Goal: Feedback & Contribution: Leave review/rating

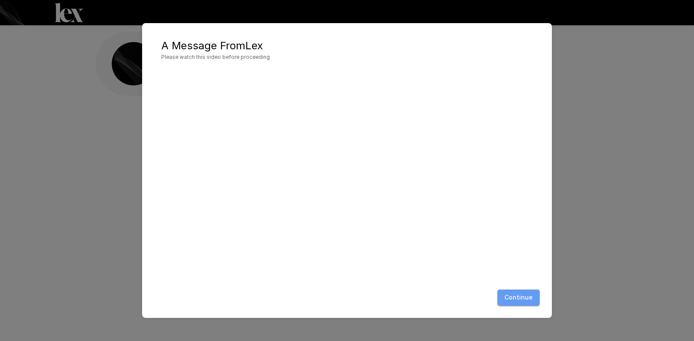
click at [519, 304] on button "Continue" at bounding box center [519, 298] width 42 height 16
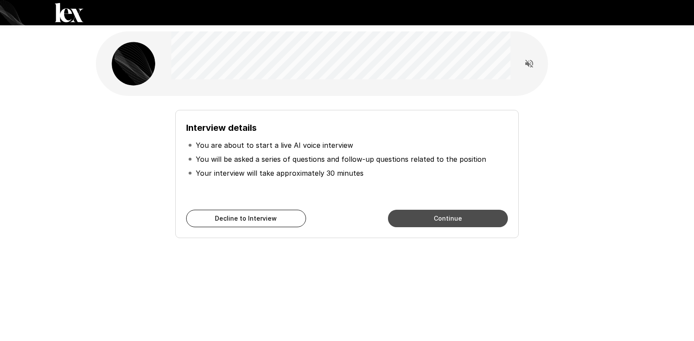
click at [425, 222] on button "Continue" at bounding box center [448, 218] width 120 height 17
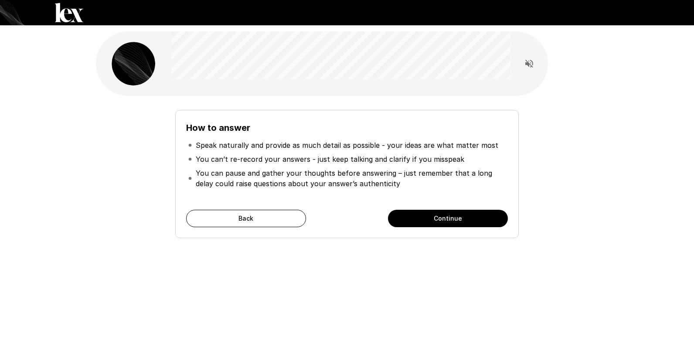
click at [434, 212] on button "Continue" at bounding box center [448, 218] width 120 height 17
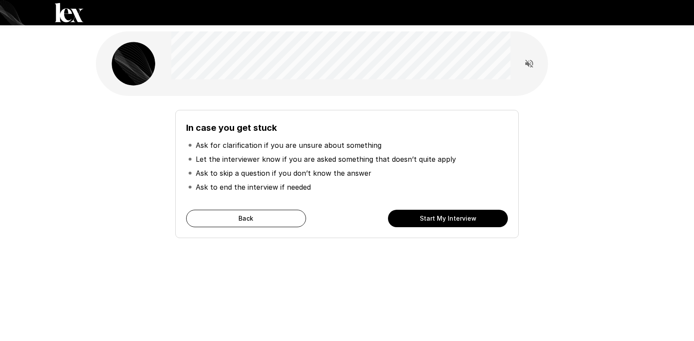
click at [477, 219] on button "Start My Interview" at bounding box center [448, 218] width 120 height 17
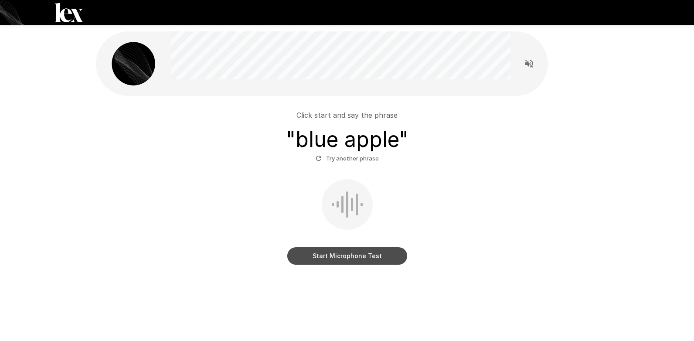
click at [377, 257] on button "Start Microphone Test" at bounding box center [347, 255] width 120 height 17
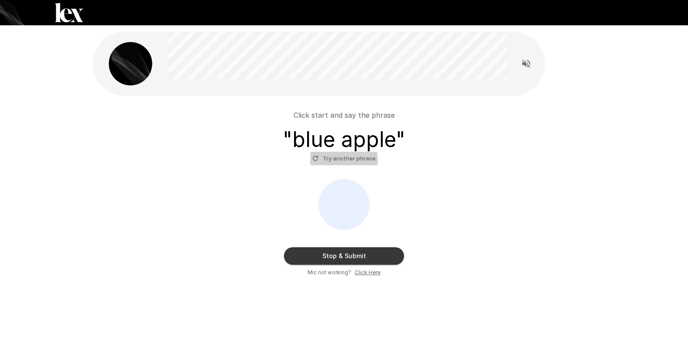
click at [335, 161] on button "Try another phrase" at bounding box center [344, 159] width 68 height 14
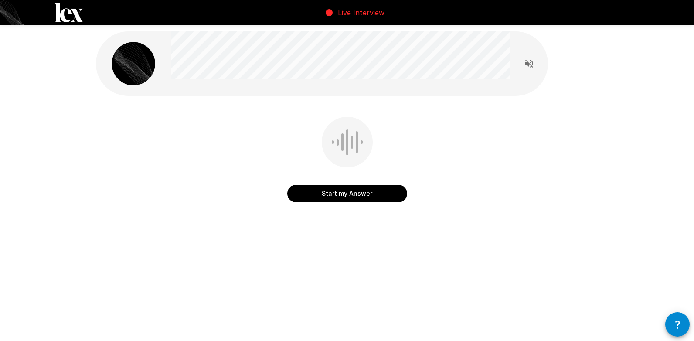
click at [356, 191] on button "Start my Answer" at bounding box center [347, 193] width 120 height 17
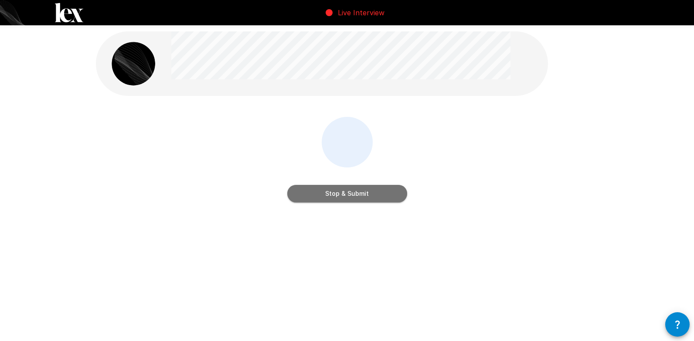
click at [373, 191] on button "Stop & Submit" at bounding box center [347, 193] width 120 height 17
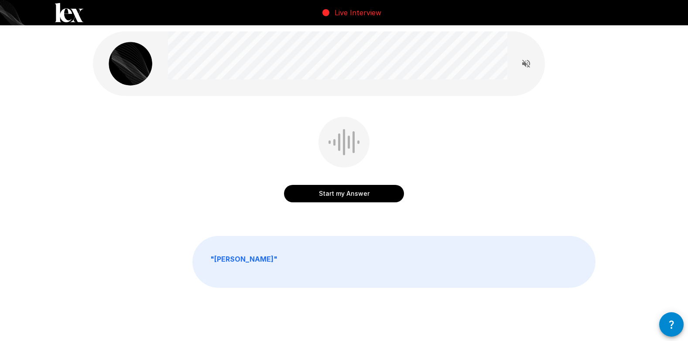
click at [530, 67] on icon "Read questions aloud" at bounding box center [526, 63] width 10 height 10
click at [448, 216] on div "Start my Answer " [PERSON_NAME] "" at bounding box center [343, 179] width 523 height 358
click at [356, 202] on button "Start my Answer" at bounding box center [344, 193] width 120 height 17
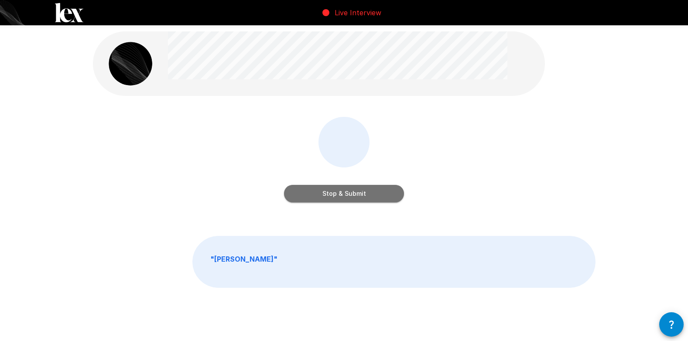
click at [369, 191] on button "Stop & Submit" at bounding box center [344, 193] width 120 height 17
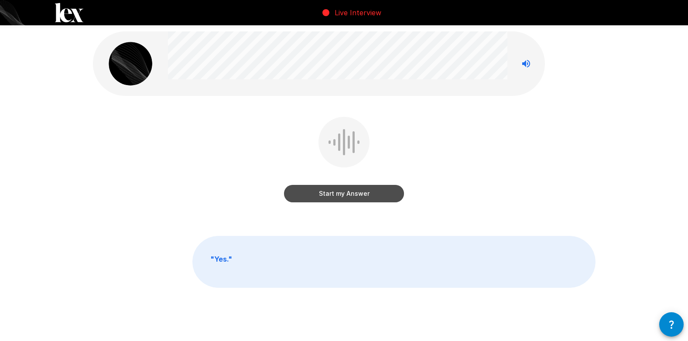
click at [361, 198] on button "Start my Answer" at bounding box center [344, 193] width 120 height 17
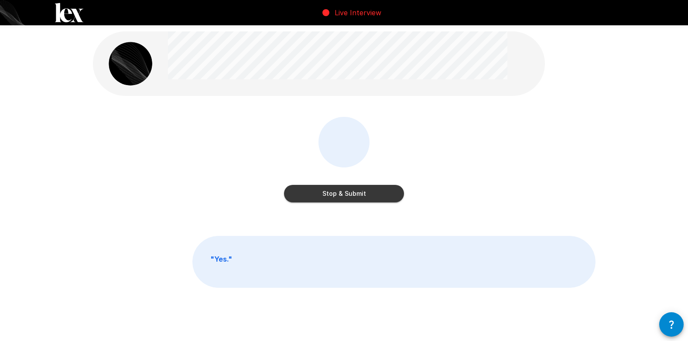
click at [342, 184] on div "Stop & Submit" at bounding box center [344, 184] width 120 height 35
click at [349, 196] on button "Stop & Submit" at bounding box center [344, 193] width 120 height 17
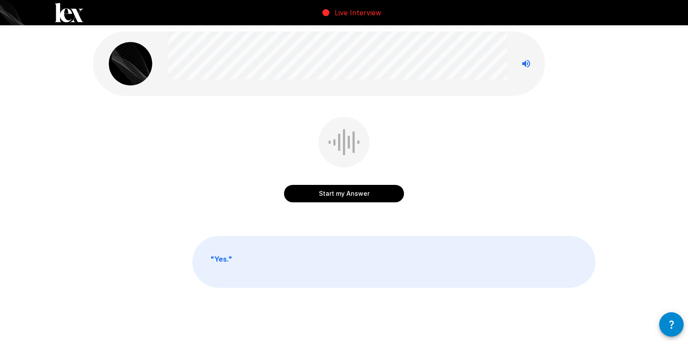
click at [349, 196] on button "Start my Answer" at bounding box center [344, 193] width 120 height 17
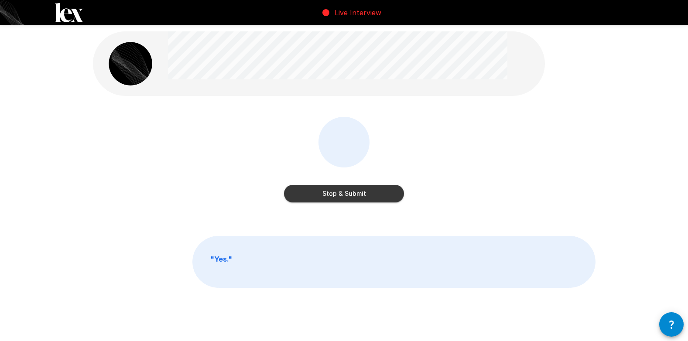
click at [349, 196] on button "Stop & Submit" at bounding box center [344, 193] width 120 height 17
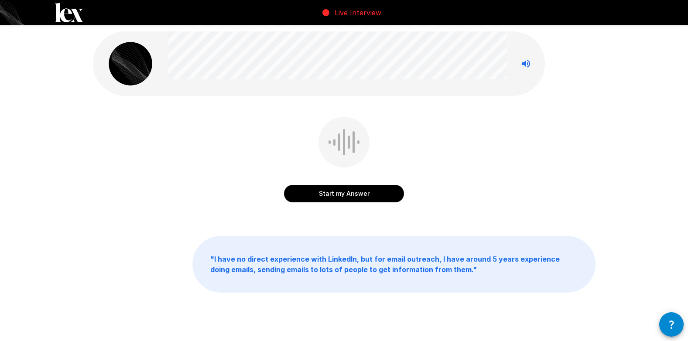
click at [360, 193] on button "Start my Answer" at bounding box center [344, 193] width 120 height 17
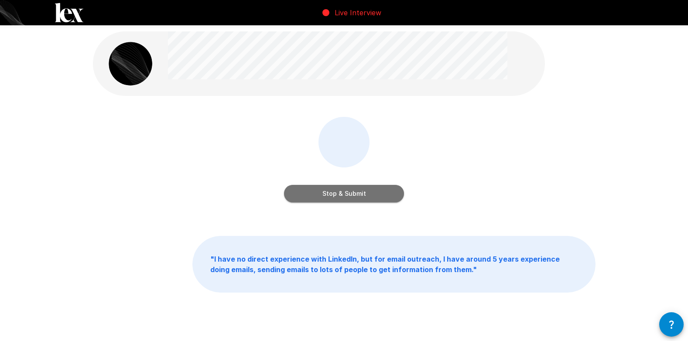
click at [360, 193] on button "Stop & Submit" at bounding box center [344, 193] width 120 height 17
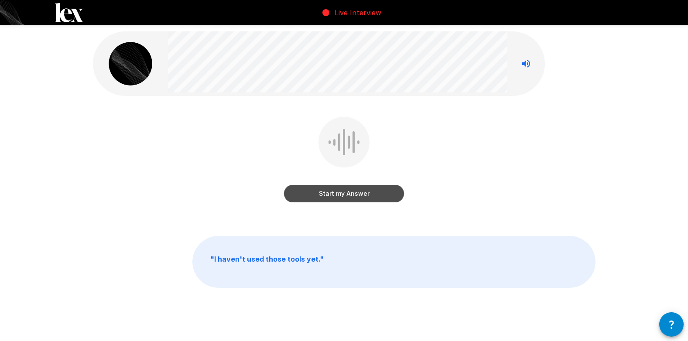
click at [360, 193] on button "Start my Answer" at bounding box center [344, 193] width 120 height 17
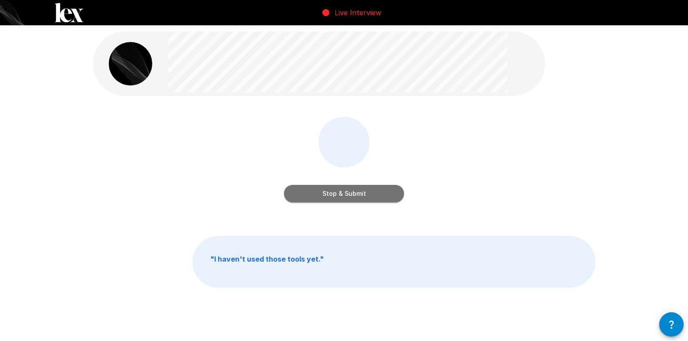
click at [360, 193] on button "Stop & Submit" at bounding box center [344, 193] width 120 height 17
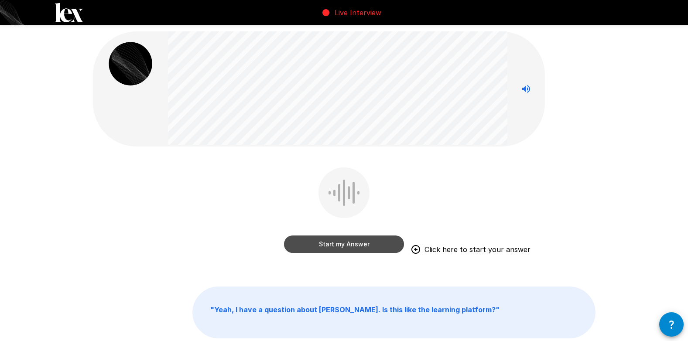
click at [357, 250] on button "Start my Answer" at bounding box center [344, 244] width 120 height 17
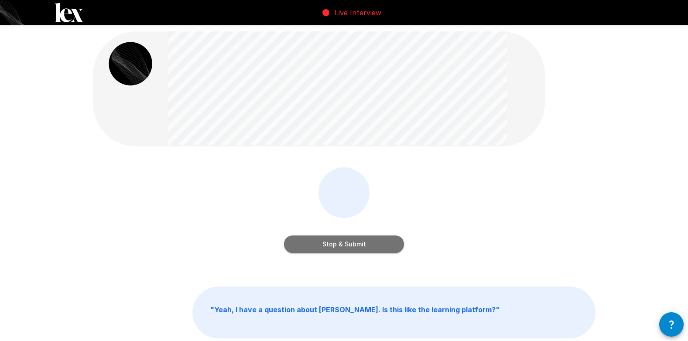
click at [360, 249] on button "Stop & Submit" at bounding box center [344, 244] width 120 height 17
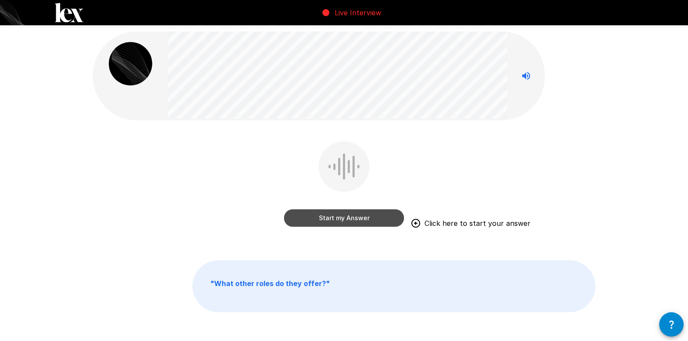
click at [355, 223] on button "Start my Answer" at bounding box center [344, 217] width 120 height 17
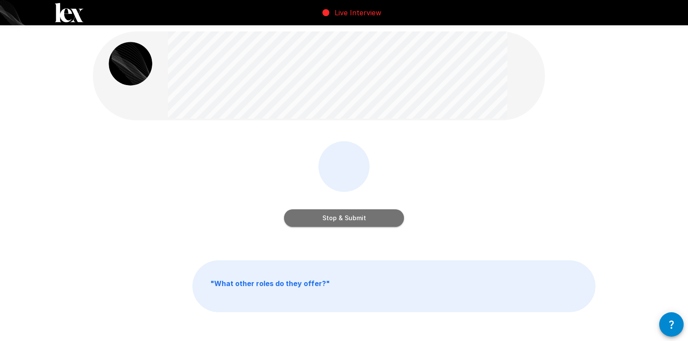
click at [359, 222] on button "Stop & Submit" at bounding box center [344, 217] width 120 height 17
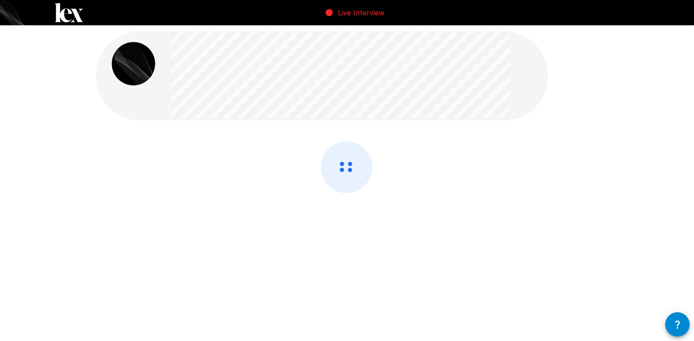
click at [355, 160] on icon at bounding box center [346, 167] width 51 height 51
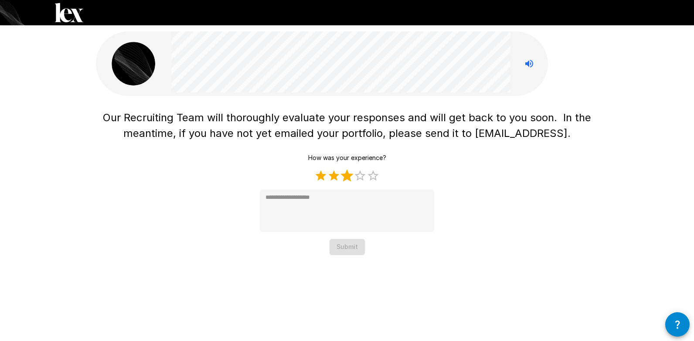
click at [346, 176] on label "3 Stars" at bounding box center [347, 175] width 13 height 13
type textarea "*"
click at [348, 246] on button "Submit" at bounding box center [347, 247] width 35 height 16
